Goal: Navigation & Orientation: Understand site structure

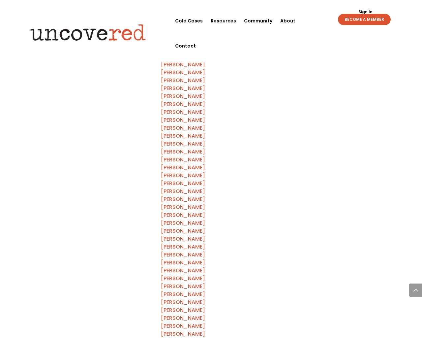
scroll to position [4455, 0]
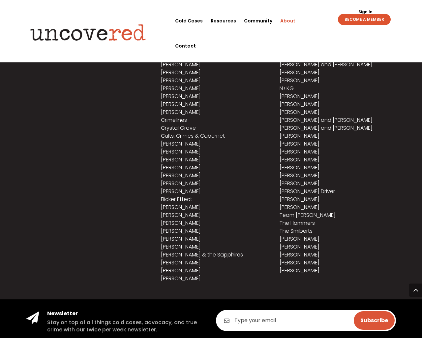
scroll to position [816, 0]
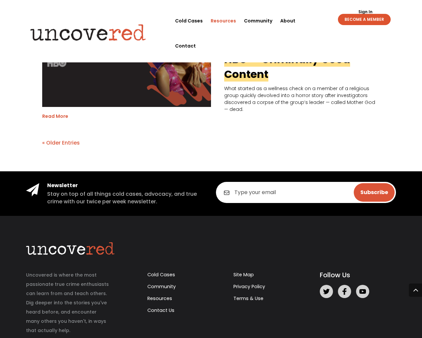
scroll to position [1343, 0]
